Goal: Transaction & Acquisition: Obtain resource

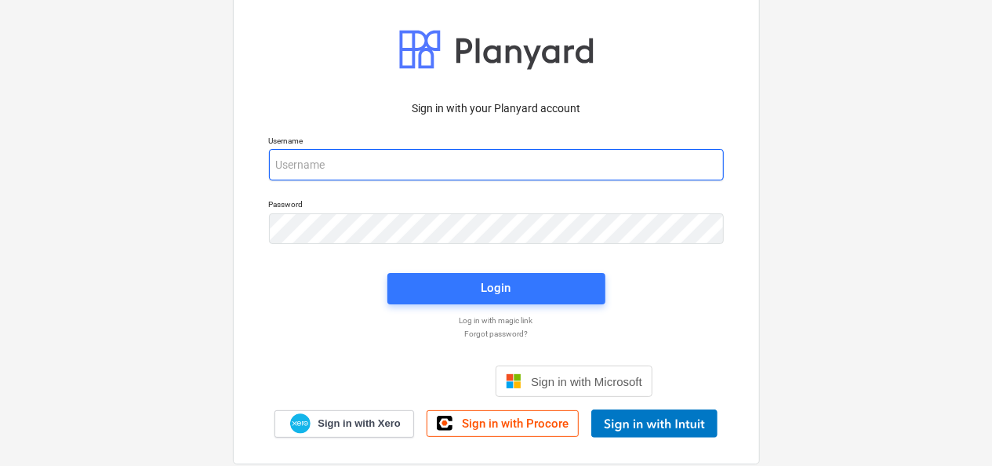
type input "[EMAIL_ADDRESS][DOMAIN_NAME]"
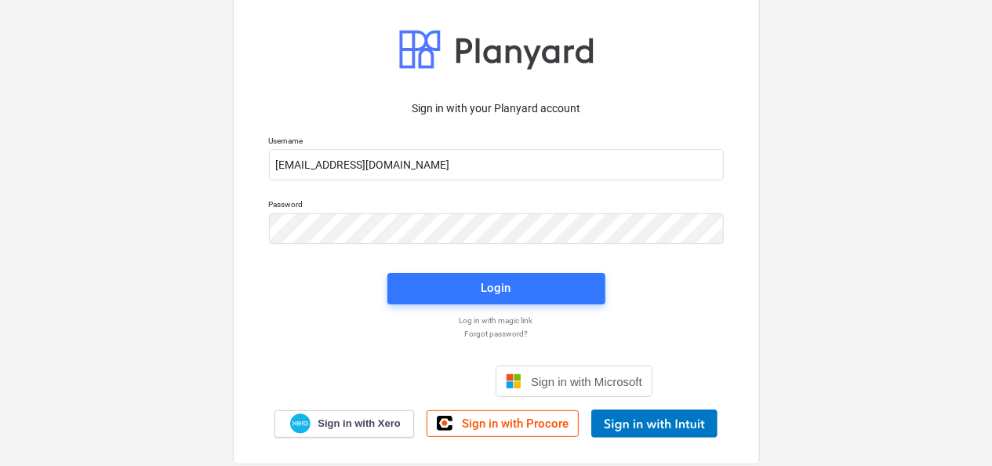
click at [496, 311] on div "Login" at bounding box center [496, 289] width 237 height 50
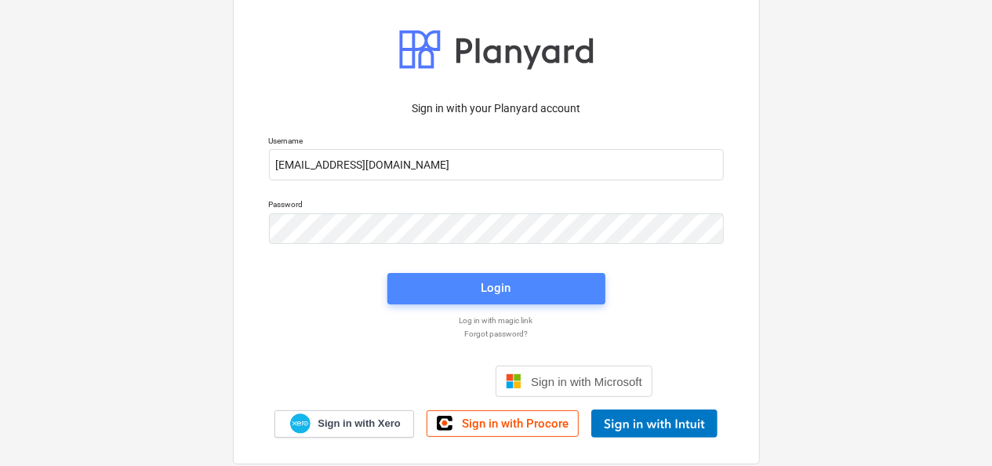
click at [501, 295] on div "Login" at bounding box center [497, 288] width 30 height 20
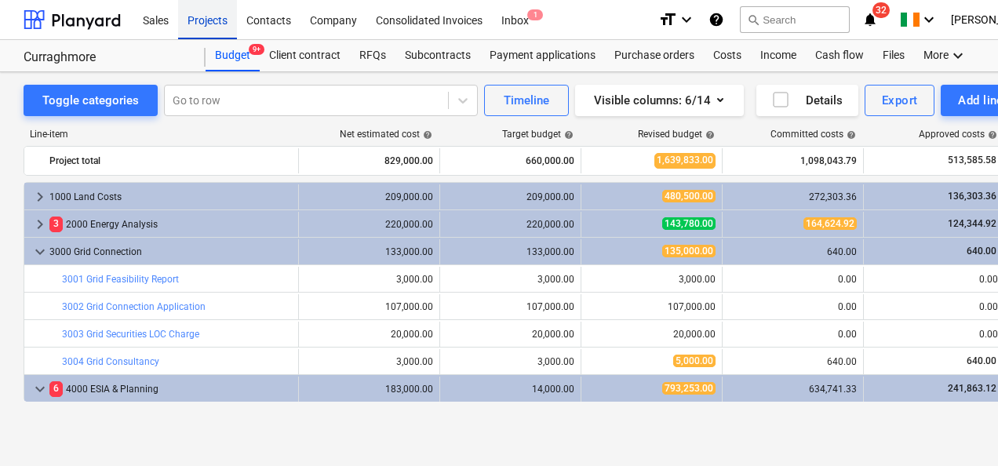
click at [201, 16] on div "Projects" at bounding box center [207, 19] width 59 height 40
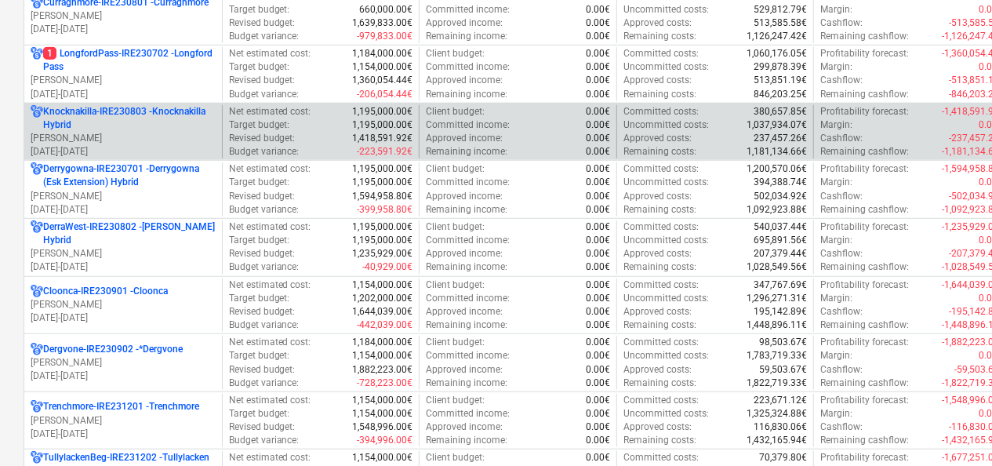
scroll to position [471, 0]
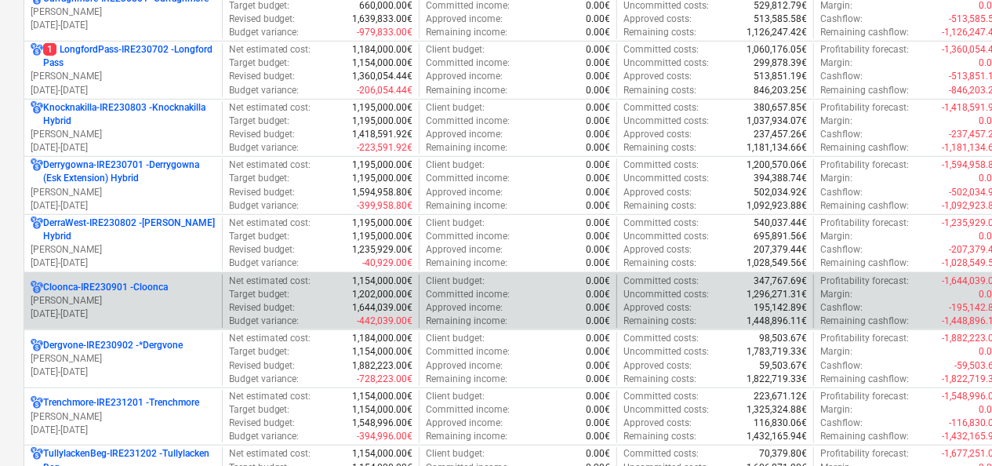
click at [93, 290] on p "Cloonca-IRE230901 - Cloonca" at bounding box center [105, 287] width 125 height 13
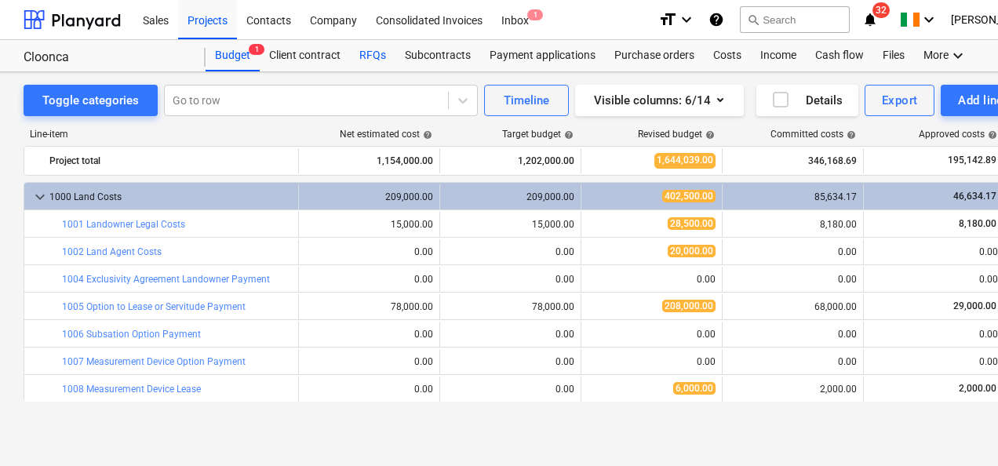
click at [367, 58] on div "RFQs" at bounding box center [373, 55] width 46 height 31
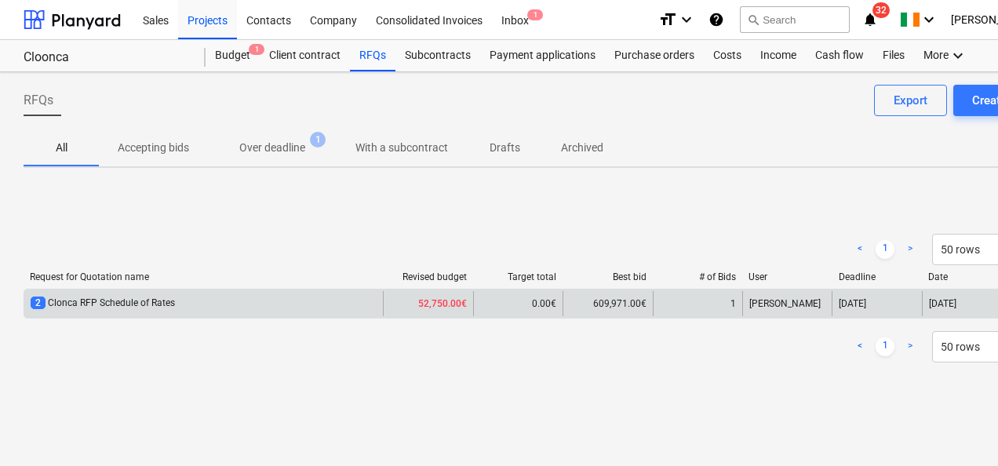
click at [206, 300] on div "2 Clonca RFP Schedule of Rates" at bounding box center [203, 303] width 359 height 25
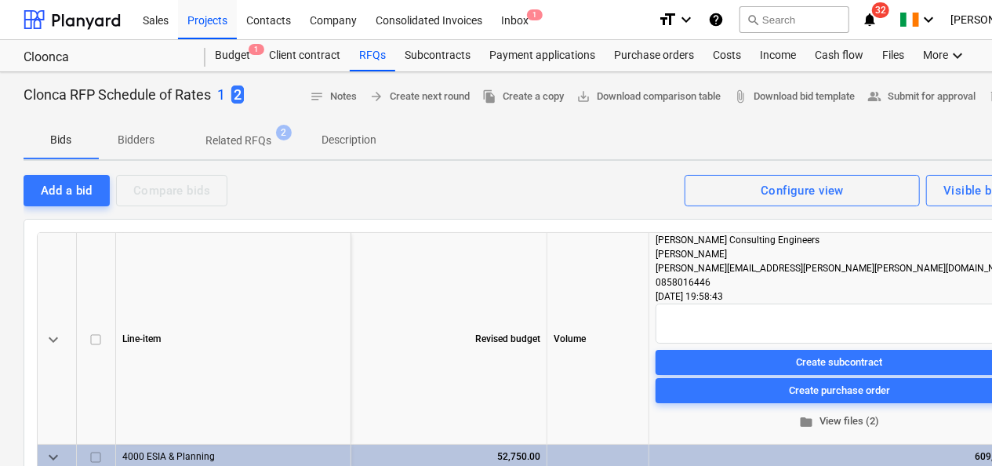
click at [845, 424] on span "folder View files (2)" at bounding box center [839, 422] width 355 height 18
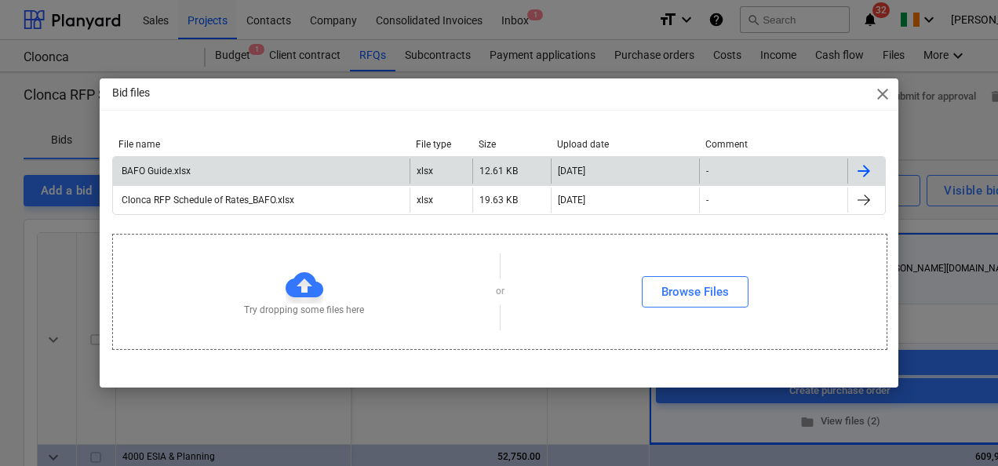
click at [245, 166] on div "BAFO Guide.xlsx" at bounding box center [261, 170] width 297 height 25
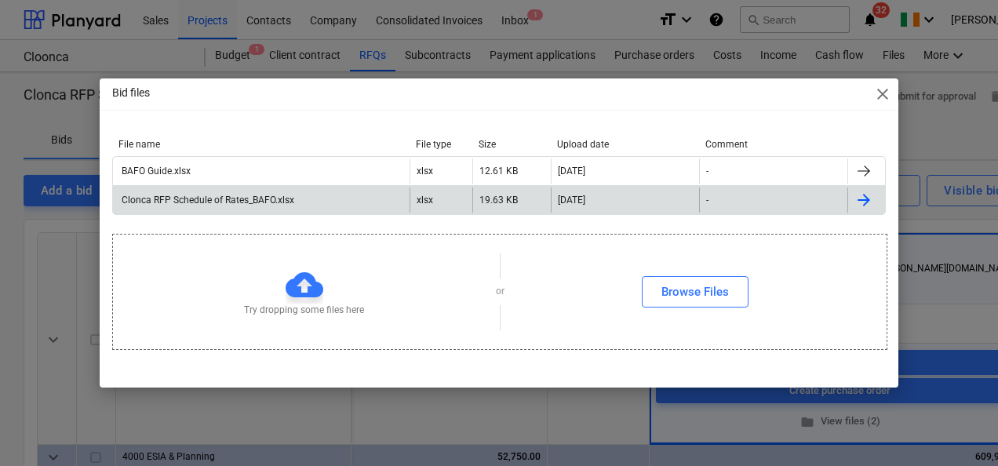
click at [527, 101] on div "Bid files close" at bounding box center [499, 93] width 799 height 31
click at [882, 91] on span "close" at bounding box center [882, 94] width 19 height 19
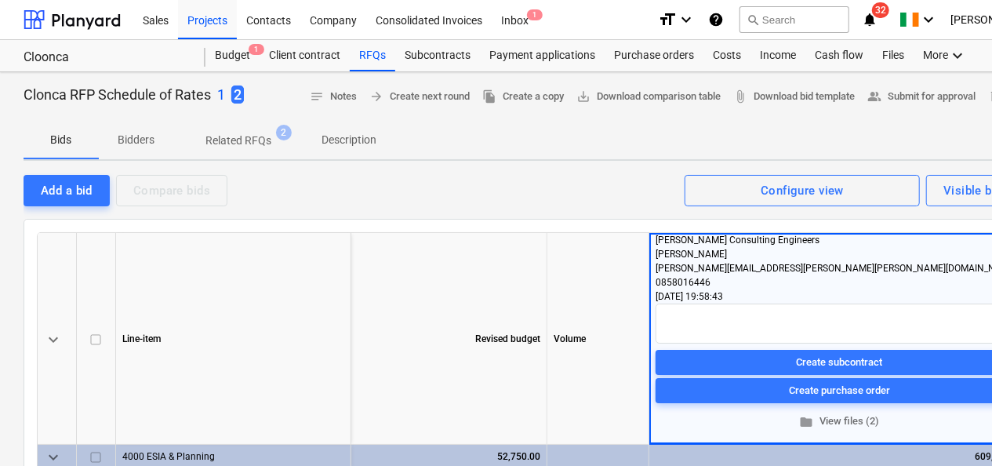
click at [225, 94] on p "1" at bounding box center [221, 95] width 8 height 19
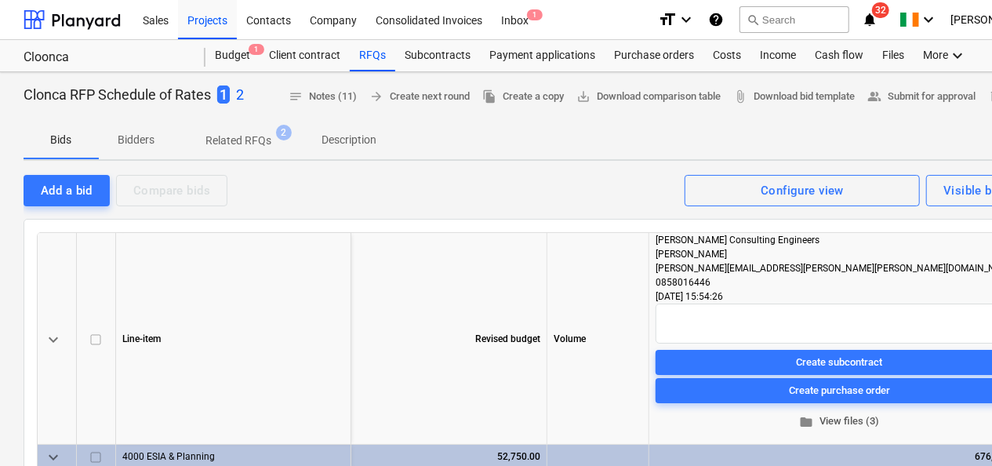
click at [850, 425] on span "folder View files (3)" at bounding box center [839, 422] width 355 height 18
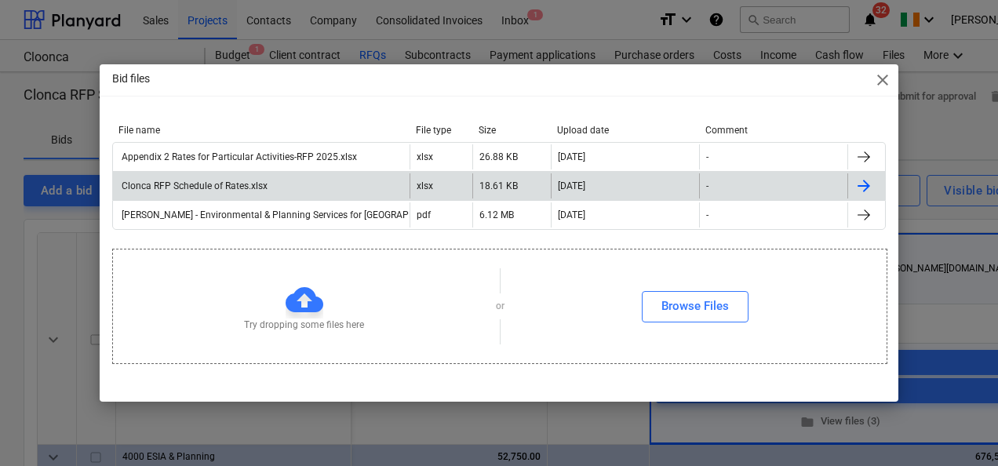
click at [257, 185] on div "Clonca RFP Schedule of Rates.xlsx" at bounding box center [193, 185] width 148 height 11
click at [887, 88] on span "close" at bounding box center [882, 80] width 19 height 19
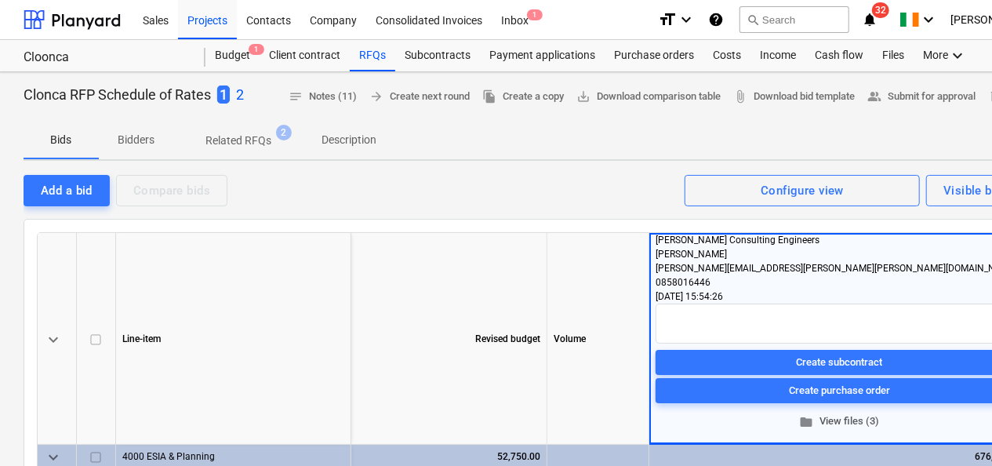
click at [835, 425] on span "folder View files (3)" at bounding box center [839, 422] width 355 height 18
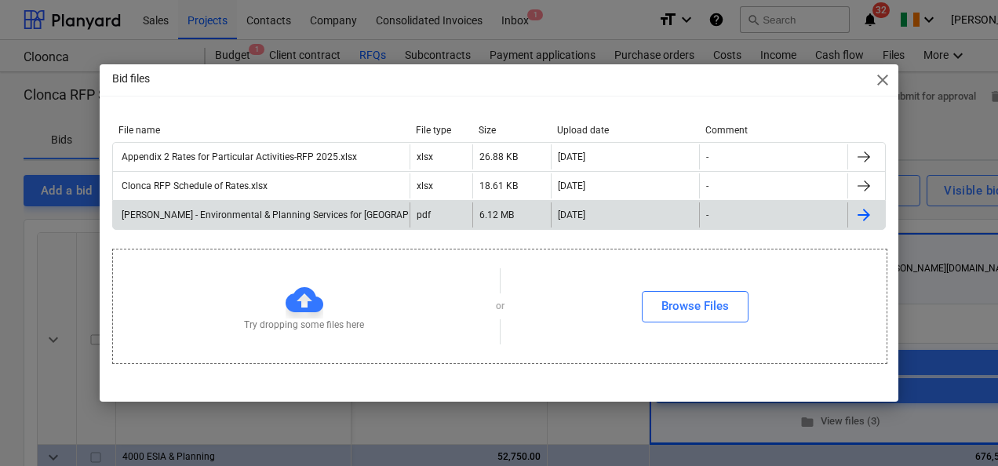
click at [234, 217] on div "[PERSON_NAME] - Environmental & Planning Services for [GEOGRAPHIC_DATA]pdf" at bounding box center [293, 214] width 349 height 11
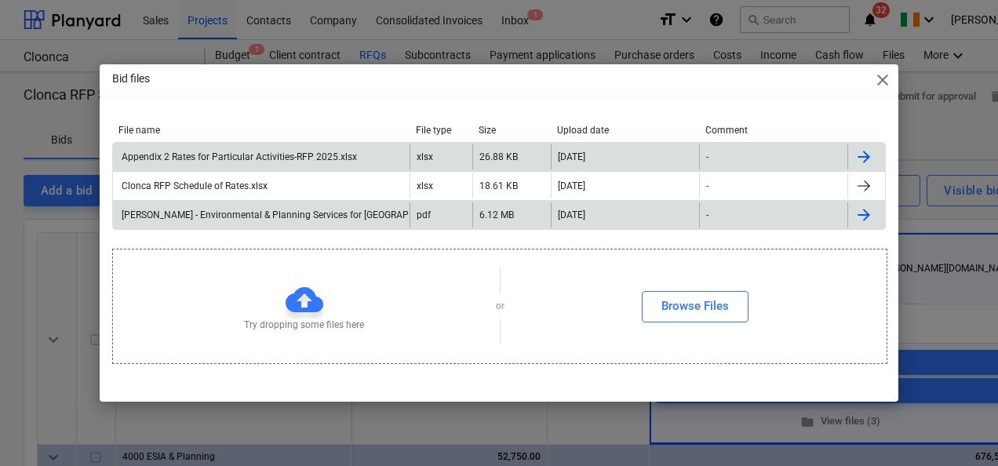
click at [309, 152] on div "Appendix 2 Rates for Particular Activities-RFP 2025.xlsx" at bounding box center [238, 156] width 238 height 11
click at [202, 153] on div "Appendix 2 Rates for Particular Activities-RFP 2025.xlsx" at bounding box center [238, 156] width 238 height 11
click at [412, 78] on div "Bid files close" at bounding box center [499, 79] width 799 height 31
